Goal: Navigation & Orientation: Find specific page/section

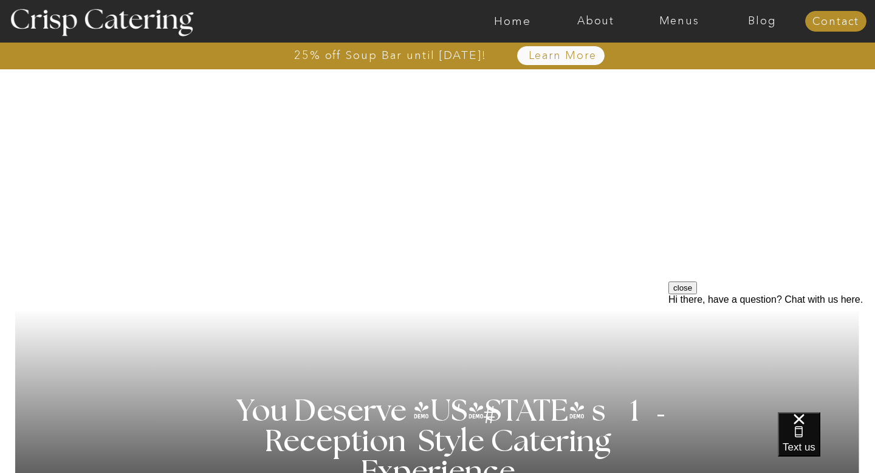
click at [673, 27] on div at bounding box center [486, 21] width 1928 height 43
click at [678, 21] on nav "Menus" at bounding box center [679, 21] width 83 height 12
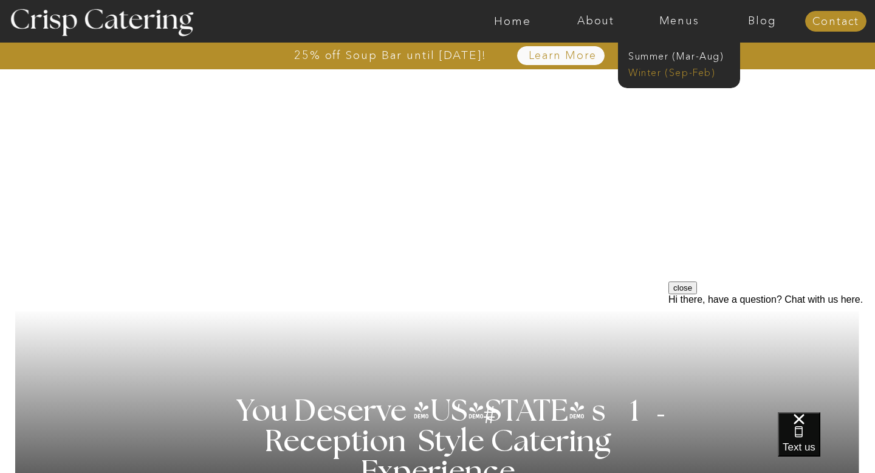
click at [667, 71] on nav "Winter (Sep-Feb)" at bounding box center [679, 72] width 100 height 12
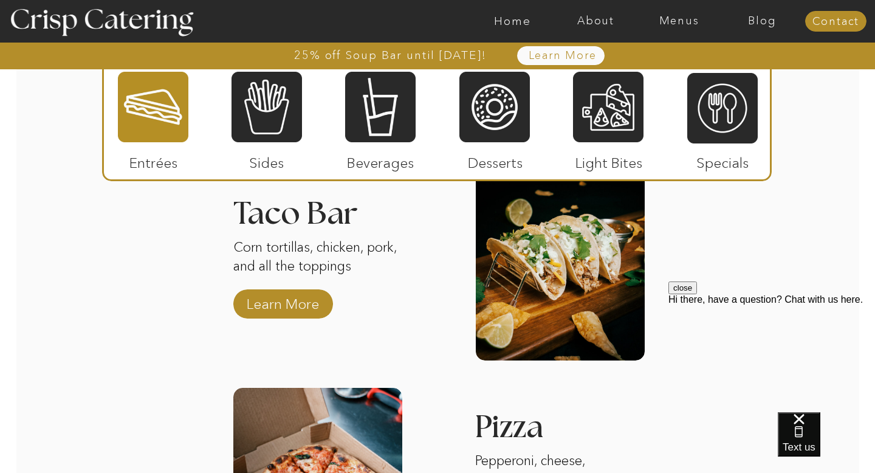
scroll to position [1793, 0]
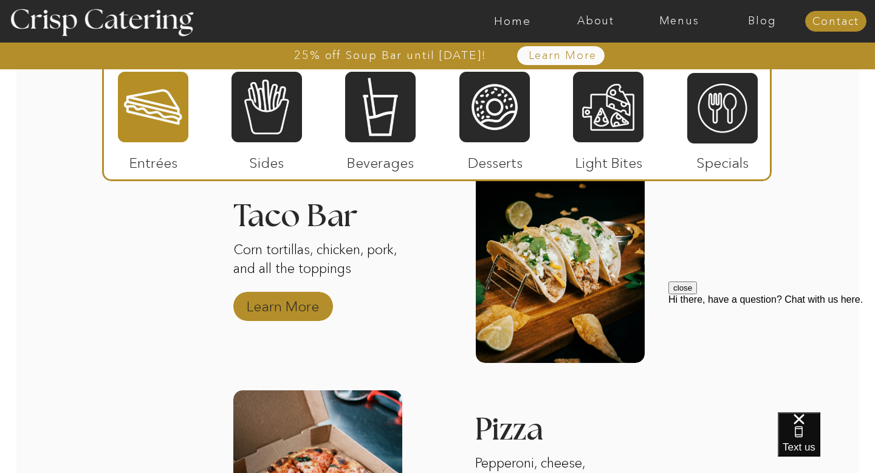
click at [292, 300] on p "Learn More" at bounding box center [283, 303] width 81 height 35
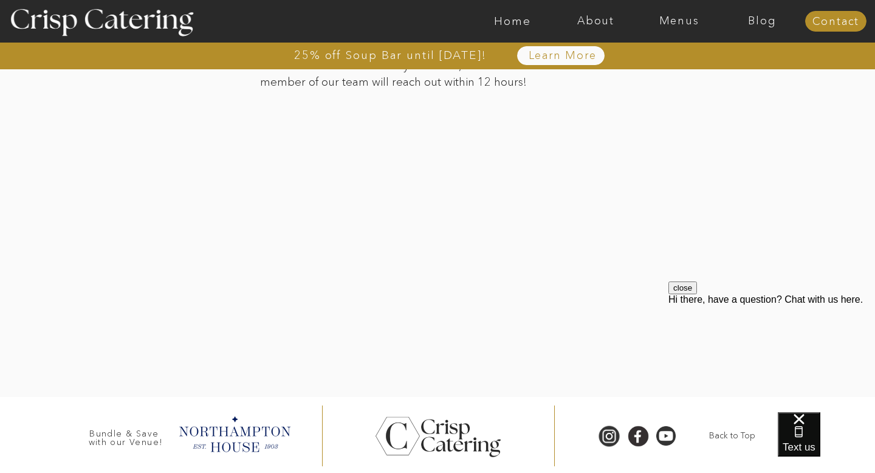
scroll to position [2791, 0]
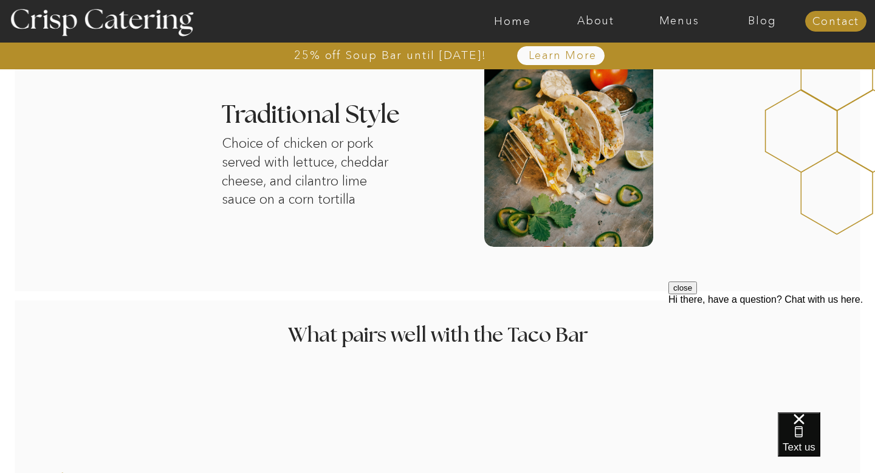
scroll to position [869, 0]
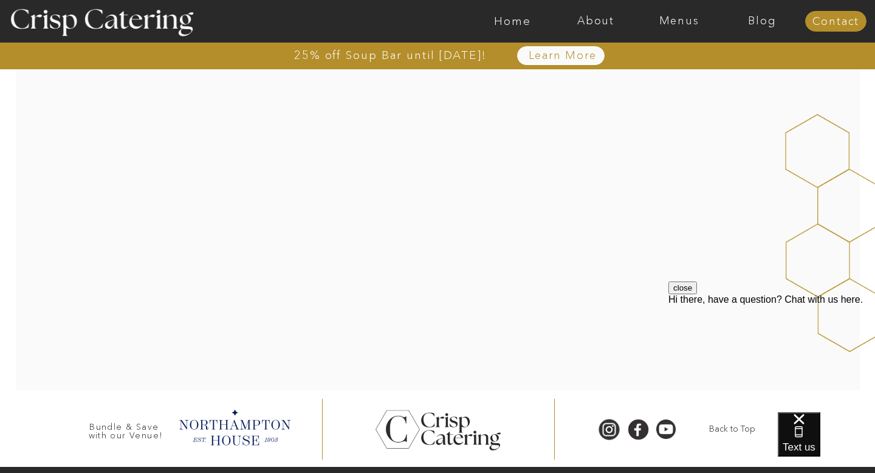
scroll to position [297, 0]
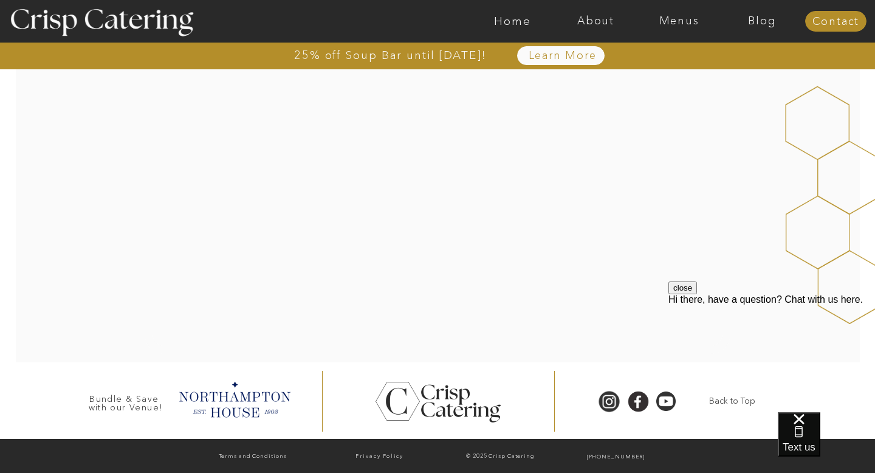
click at [697, 294] on button "close" at bounding box center [683, 287] width 29 height 13
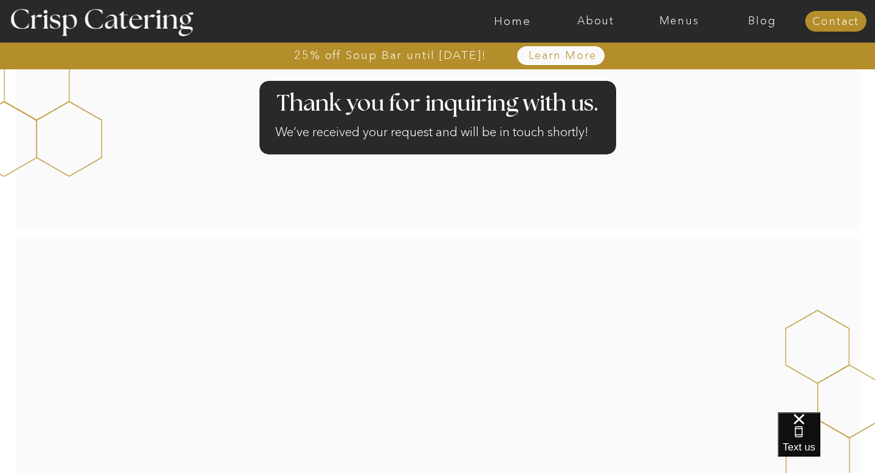
scroll to position [0, 0]
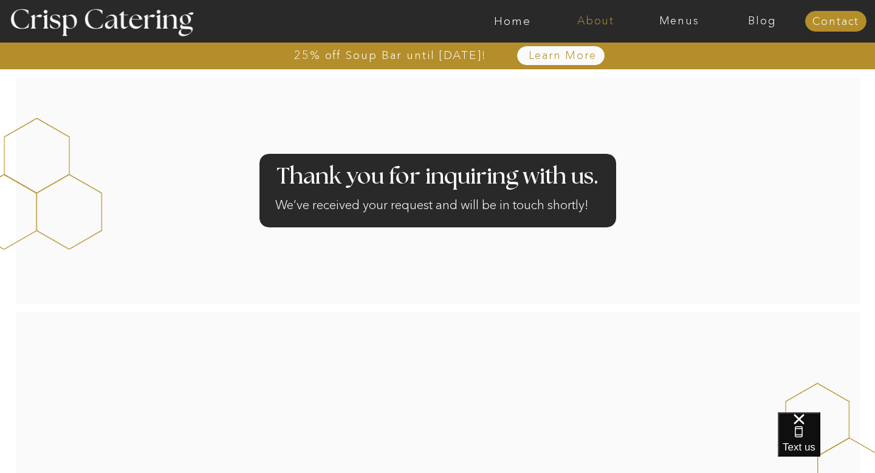
click at [594, 15] on nav "About" at bounding box center [595, 21] width 83 height 12
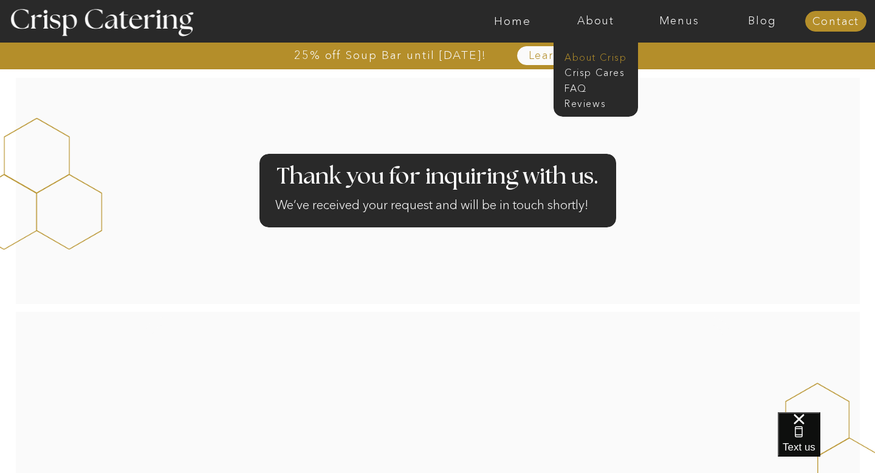
click at [596, 55] on nav "About Crisp" at bounding box center [600, 56] width 70 height 12
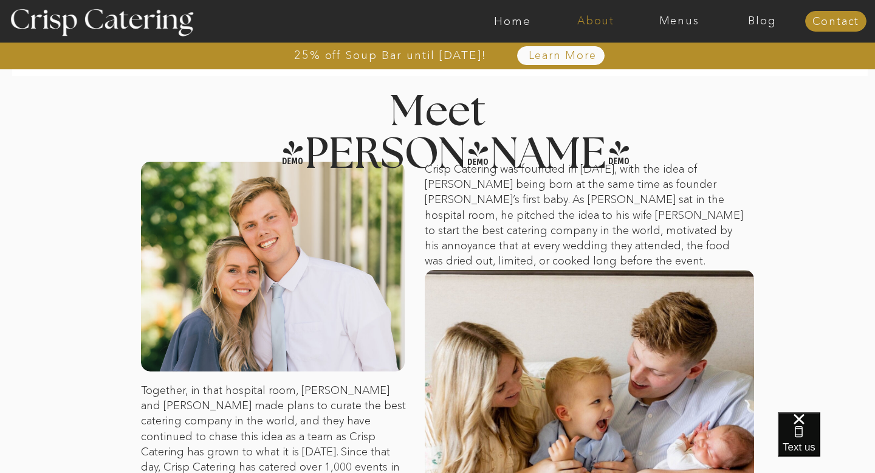
click at [602, 20] on nav "About" at bounding box center [595, 21] width 83 height 12
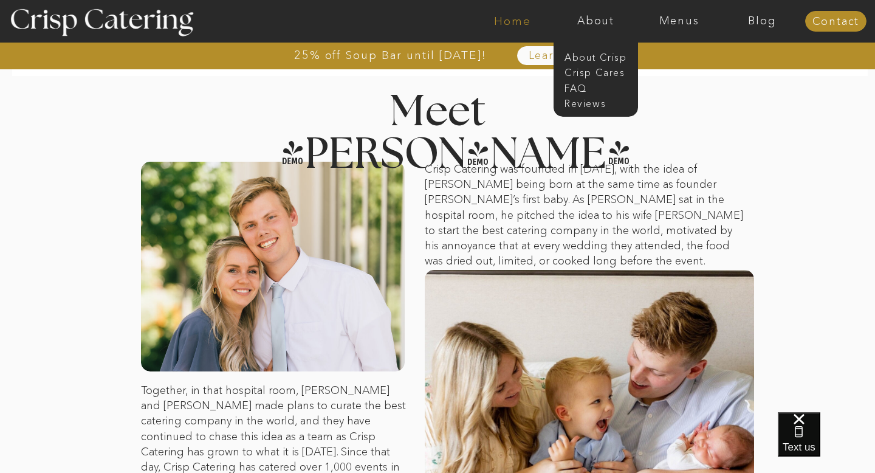
click at [520, 22] on nav "Home" at bounding box center [512, 21] width 83 height 12
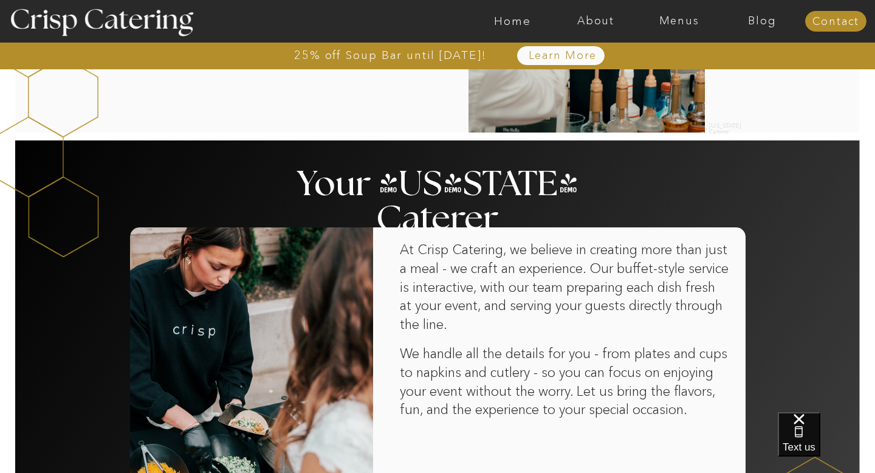
scroll to position [754, 0]
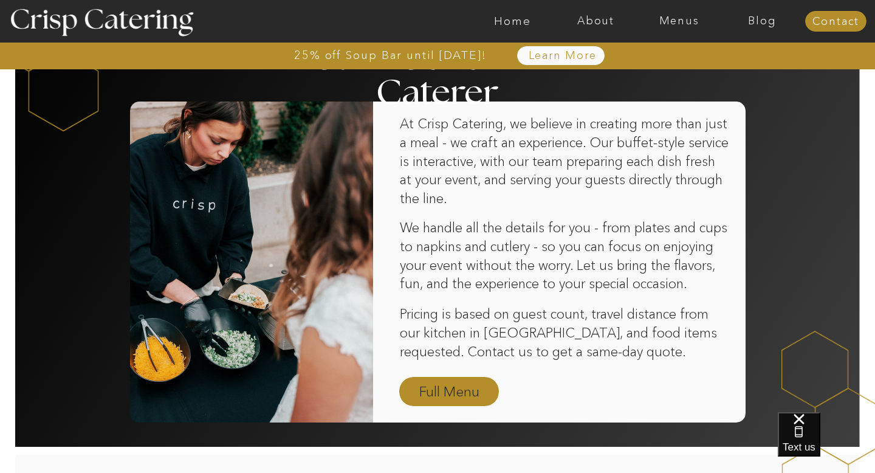
click at [431, 391] on nav "Full Menu" at bounding box center [449, 392] width 71 height 21
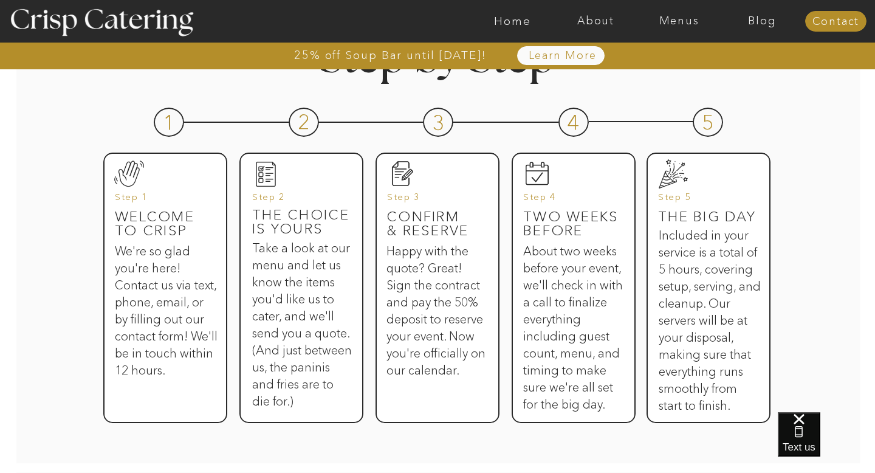
scroll to position [591, 0]
